Goal: Information Seeking & Learning: Learn about a topic

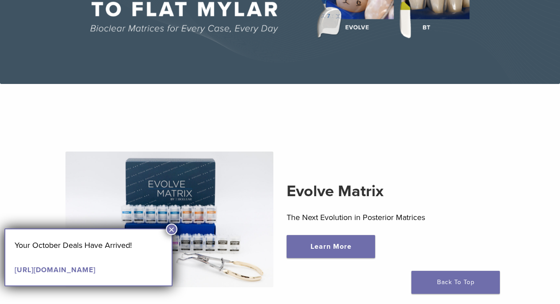
scroll to position [141, 0]
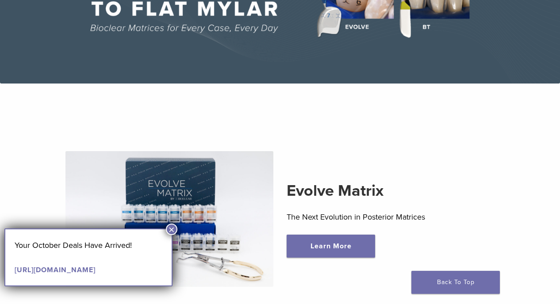
click at [173, 230] on button "×" at bounding box center [172, 230] width 12 height 12
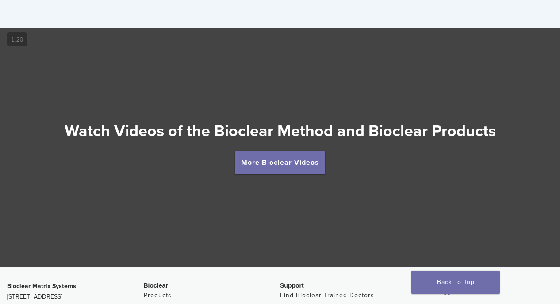
scroll to position [1510, 0]
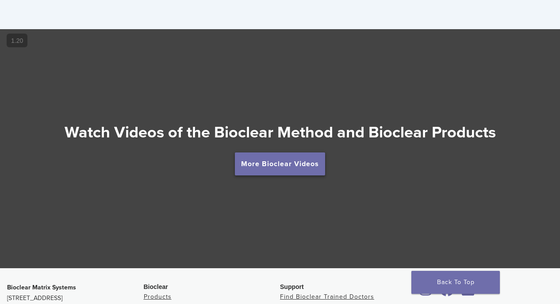
click at [307, 169] on link "More Bioclear Videos" at bounding box center [280, 164] width 90 height 23
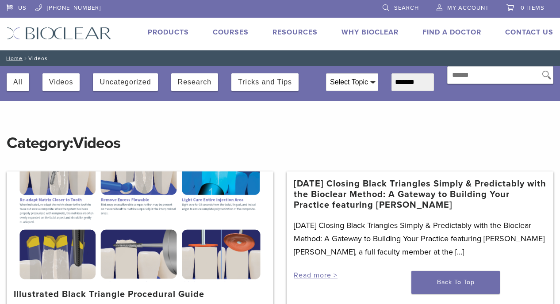
click at [358, 79] on div "Select Topic" at bounding box center [352, 82] width 51 height 17
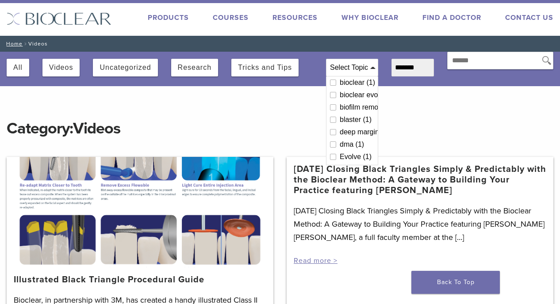
click at [405, 102] on h1 "Category: Videos" at bounding box center [280, 119] width 547 height 39
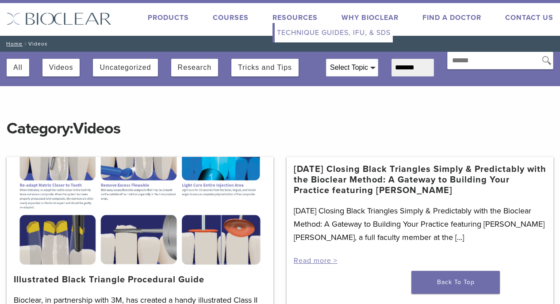
click at [296, 31] on link "Technique Guides, IFU, & SDS" at bounding box center [334, 32] width 118 height 19
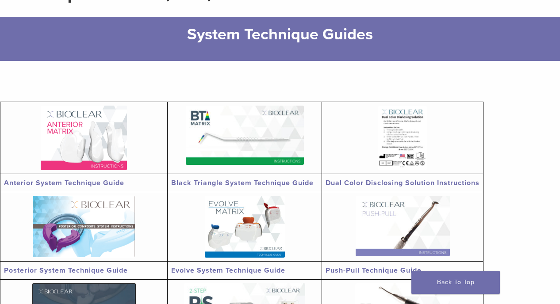
scroll to position [63, 0]
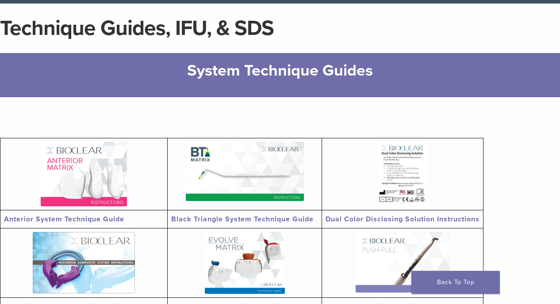
click at [112, 217] on link "Anterior System Technique Guide" at bounding box center [64, 219] width 120 height 9
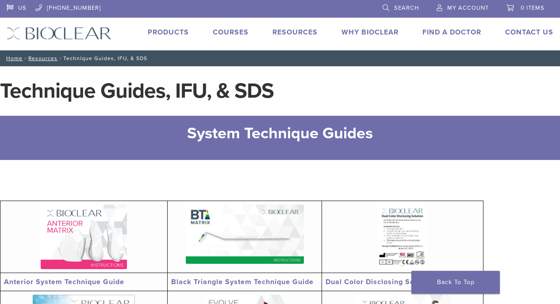
click at [165, 32] on link "Products" at bounding box center [168, 32] width 41 height 9
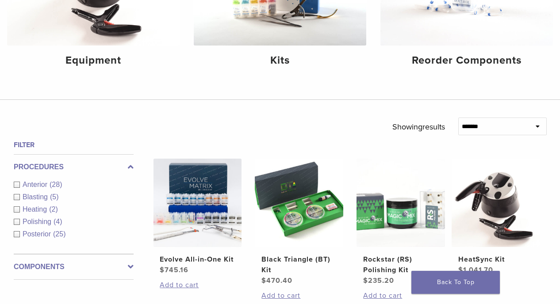
scroll to position [185, 0]
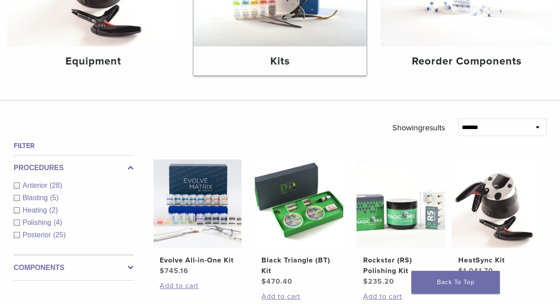
click at [277, 59] on h4 "Kits" at bounding box center [280, 62] width 158 height 16
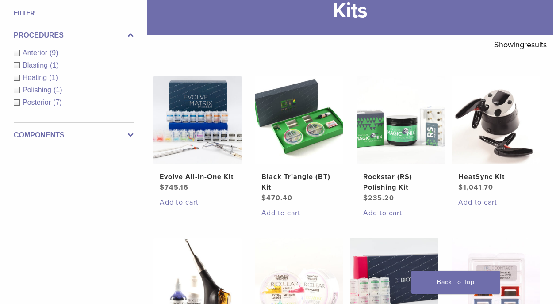
scroll to position [128, 0]
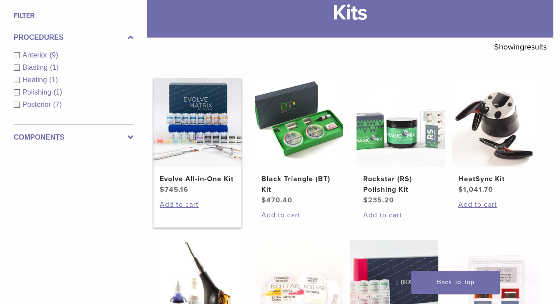
click at [182, 177] on h2 "Evolve All-in-One Kit" at bounding box center [197, 179] width 75 height 11
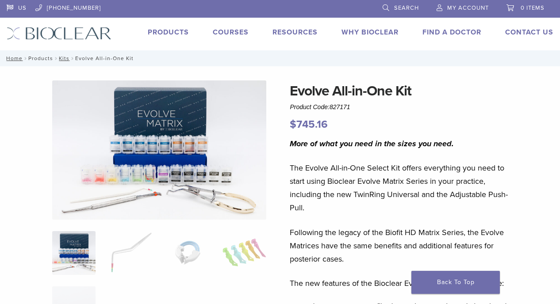
click at [44, 58] on link "Products" at bounding box center [40, 58] width 25 height 6
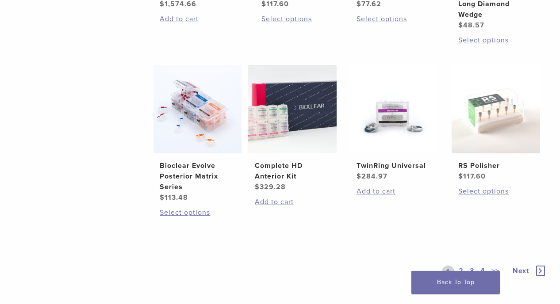
scroll to position [614, 0]
click at [288, 176] on h2 "Complete HD Anterior Kit" at bounding box center [292, 170] width 75 height 21
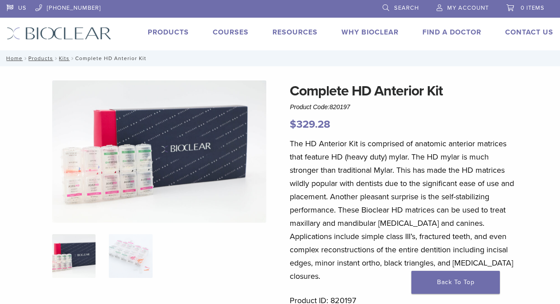
scroll to position [3, 0]
